Goal: Check status: Check status

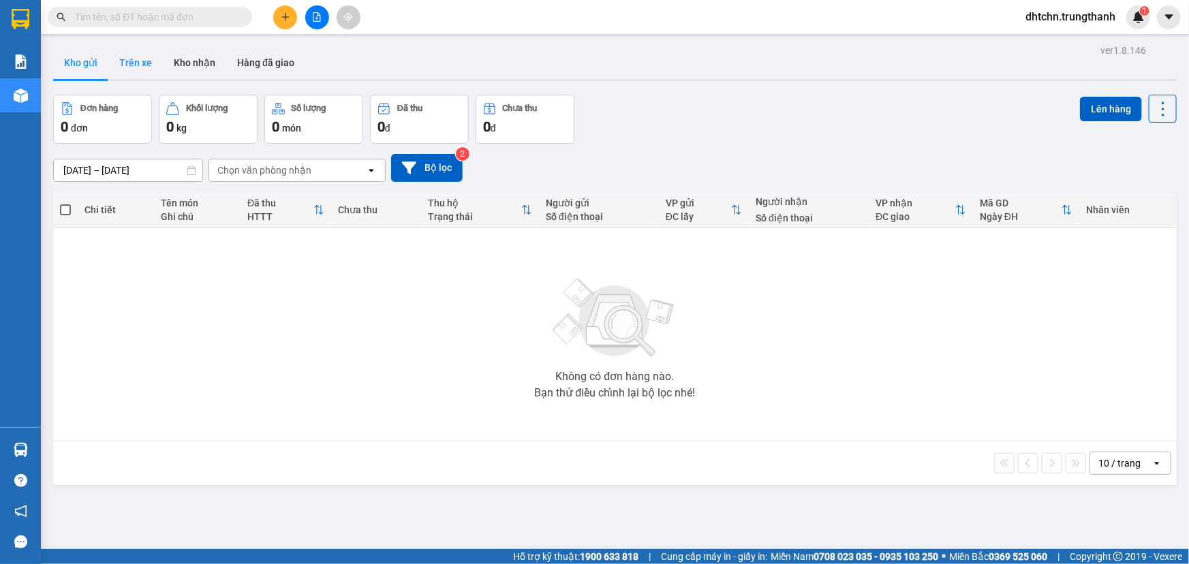
click at [136, 67] on button "Trên xe" at bounding box center [135, 62] width 54 height 33
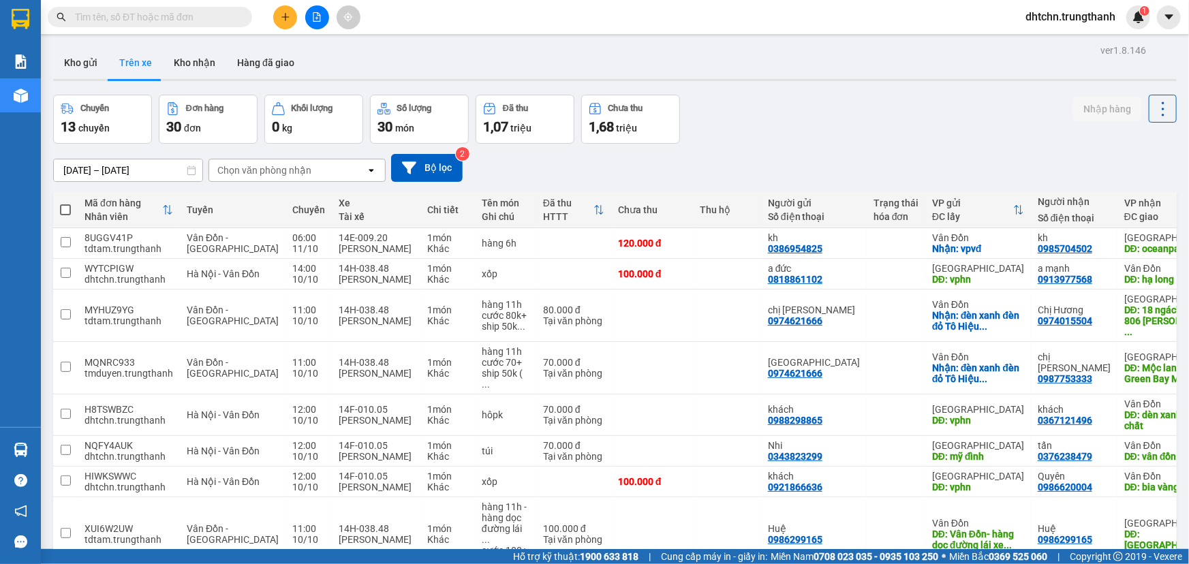
click at [84, 169] on input "[DATE] – [DATE]" at bounding box center [128, 170] width 148 height 22
click at [845, 168] on div "[DATE] – [DATE] Press the down arrow key to interact with the calendar and sele…" at bounding box center [614, 168] width 1123 height 28
click at [153, 180] on div "ver 1.8.146 Kho gửi Trên xe Kho nhận Hàng đã giao Chuyến 13 chuyến Đơn hàng 30 …" at bounding box center [615, 372] width 1134 height 663
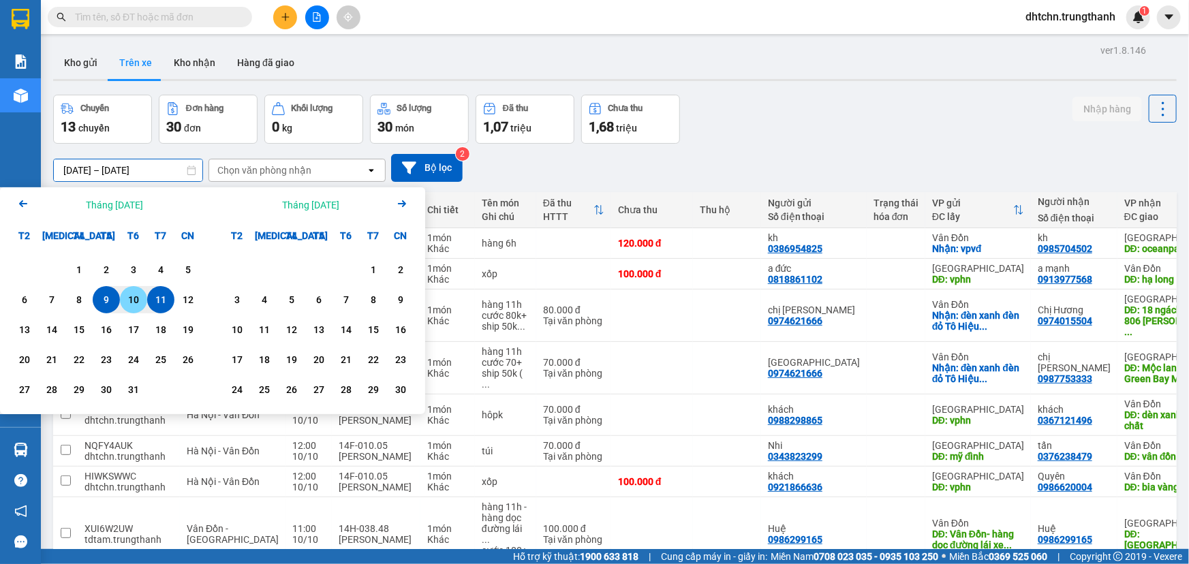
click at [129, 300] on div "10" at bounding box center [133, 300] width 19 height 16
type input "[DATE] – [DATE]"
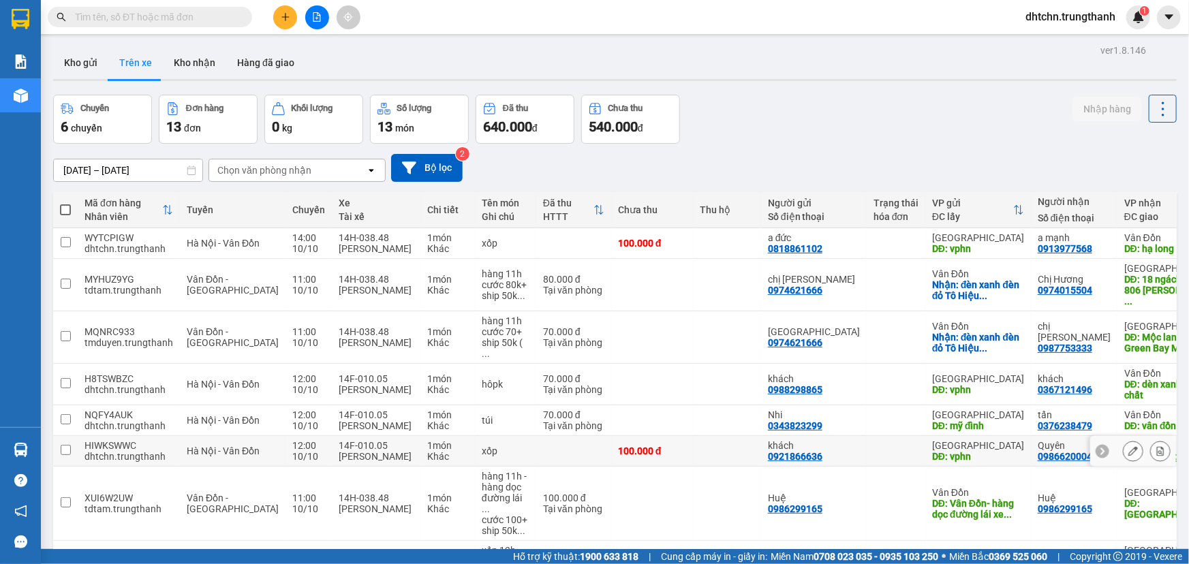
scroll to position [165, 0]
